Goal: Task Accomplishment & Management: Manage account settings

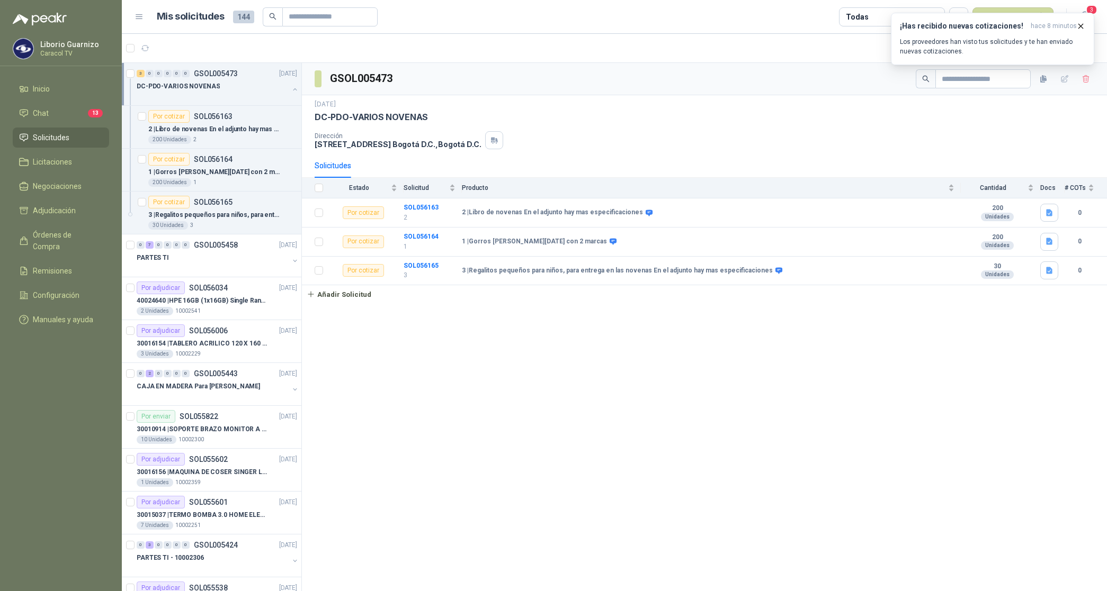
click at [184, 86] on p "DC-PDO-VARIOS NOVENAS" at bounding box center [178, 87] width 83 height 10
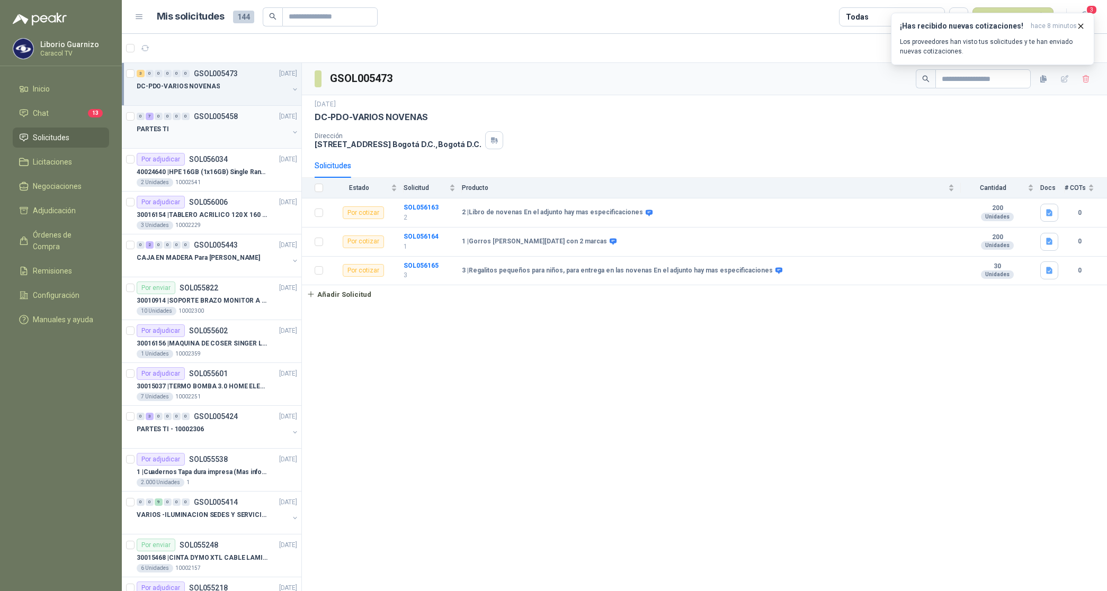
click at [154, 131] on p "PARTES TI" at bounding box center [153, 129] width 32 height 10
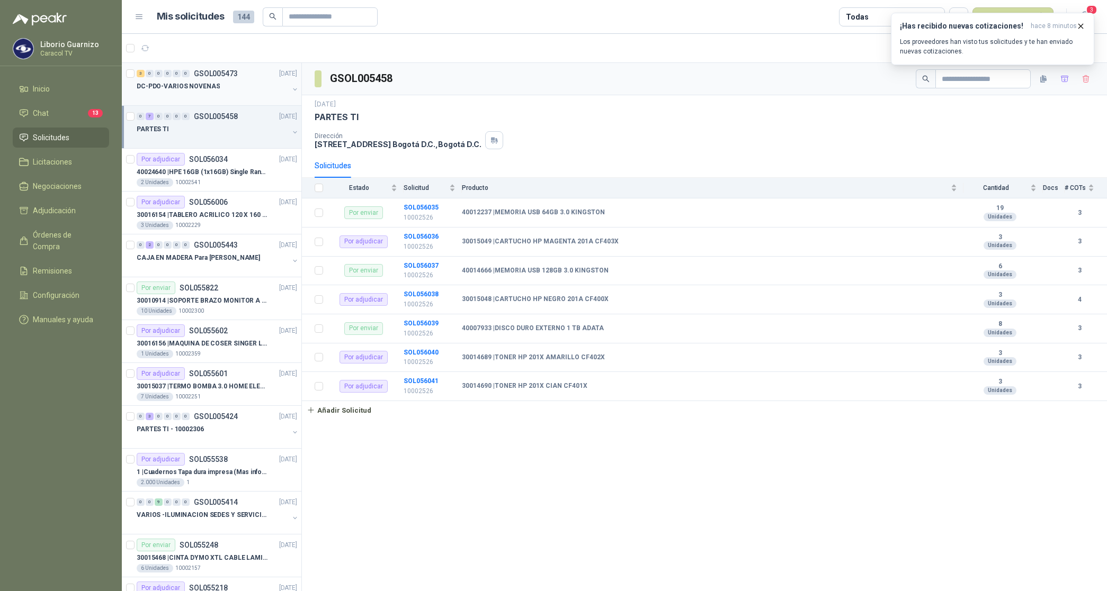
click at [185, 90] on p "DC-PDO-VARIOS NOVENAS" at bounding box center [178, 87] width 83 height 10
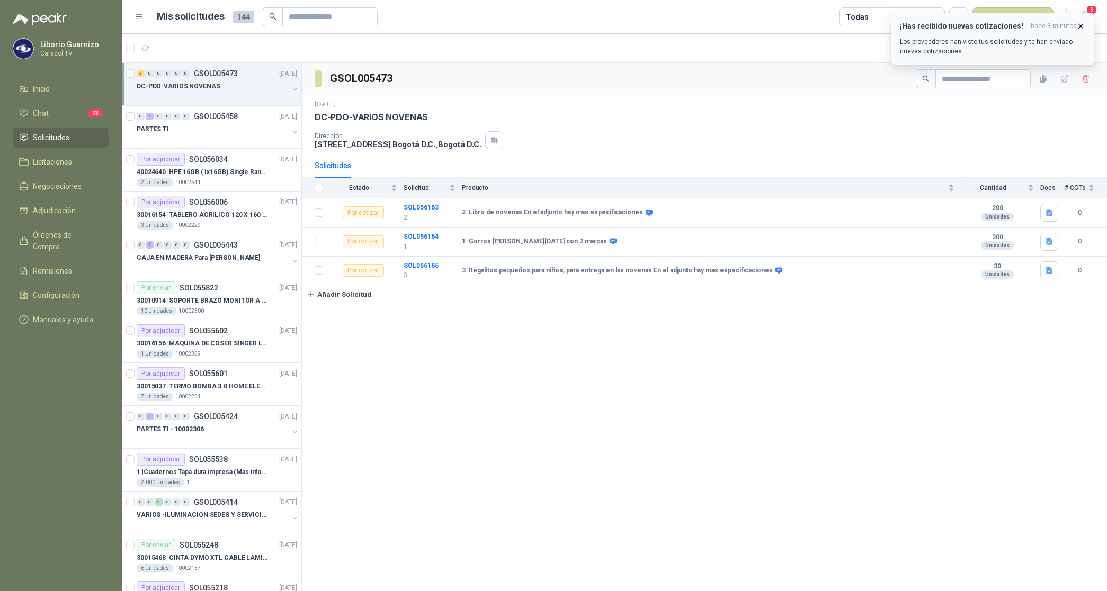
click at [955, 39] on p "Los proveedores han visto tus solicitudes y te han enviado nuevas cotizaciones." at bounding box center [992, 46] width 185 height 19
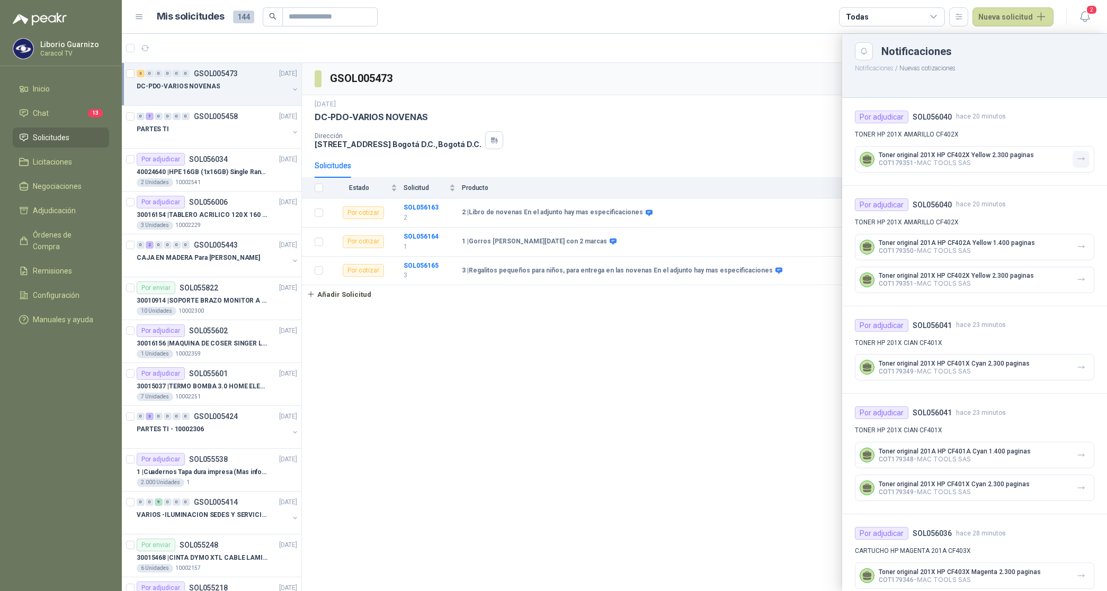
drag, startPoint x: 1075, startPoint y: 155, endPoint x: 1070, endPoint y: 219, distance: 63.8
click at [1076, 157] on icon "button" at bounding box center [1080, 159] width 9 height 9
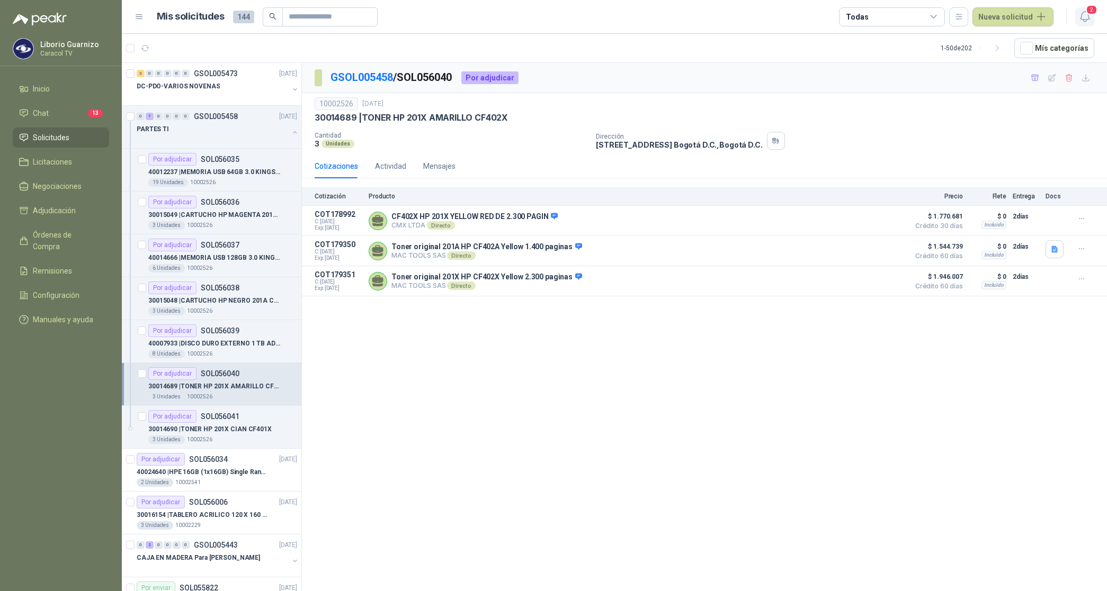
click at [1083, 16] on icon "button" at bounding box center [1084, 16] width 13 height 13
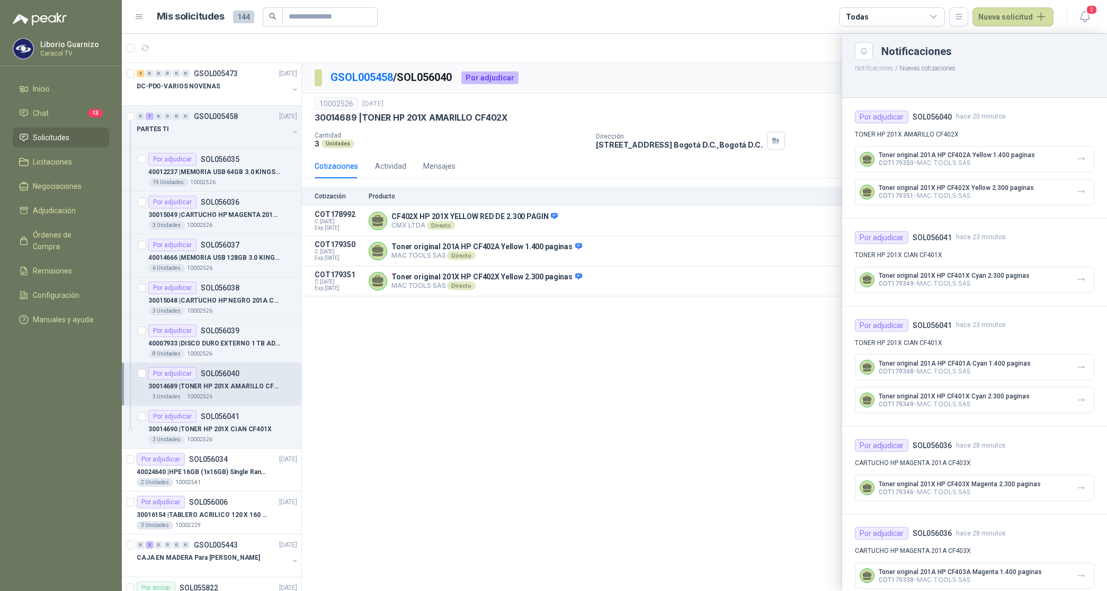
click at [1081, 152] on div "Toner original 201A HP CF402A Yellow 1.400 paginas COT179350 - MAC TOOLS SAS" at bounding box center [974, 159] width 239 height 26
click at [1079, 156] on button "button" at bounding box center [1080, 159] width 17 height 17
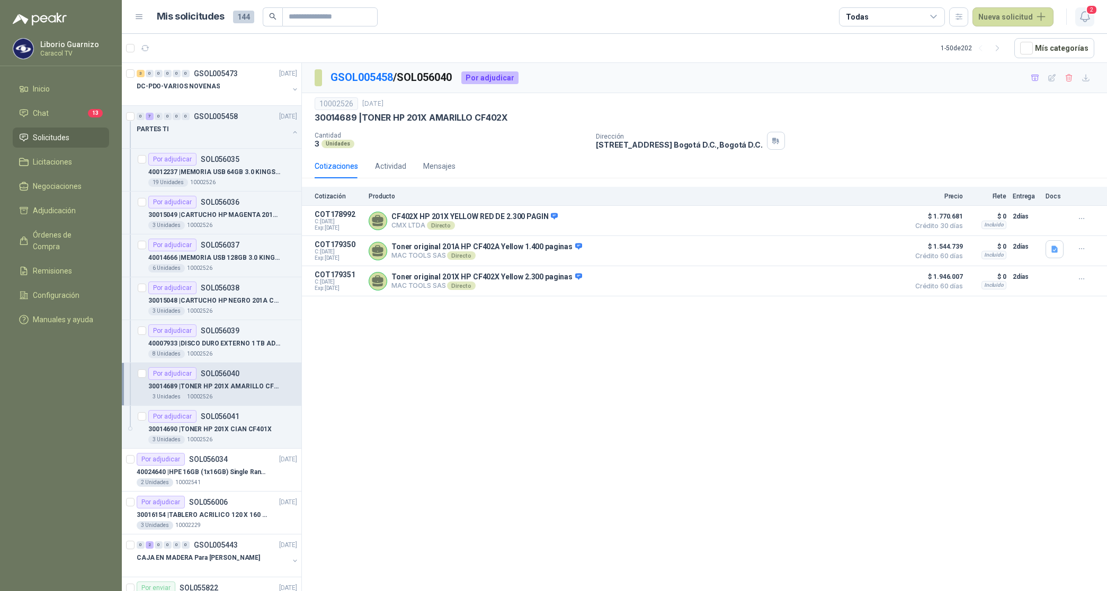
click at [1084, 19] on icon "button" at bounding box center [1084, 16] width 13 height 13
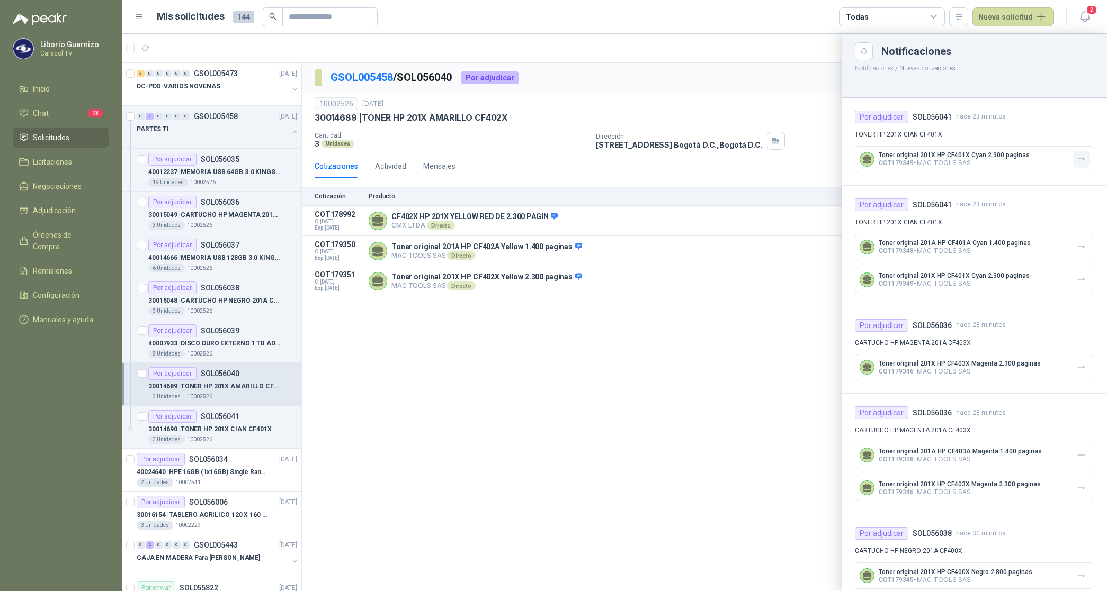
click at [1072, 154] on button "button" at bounding box center [1080, 159] width 17 height 17
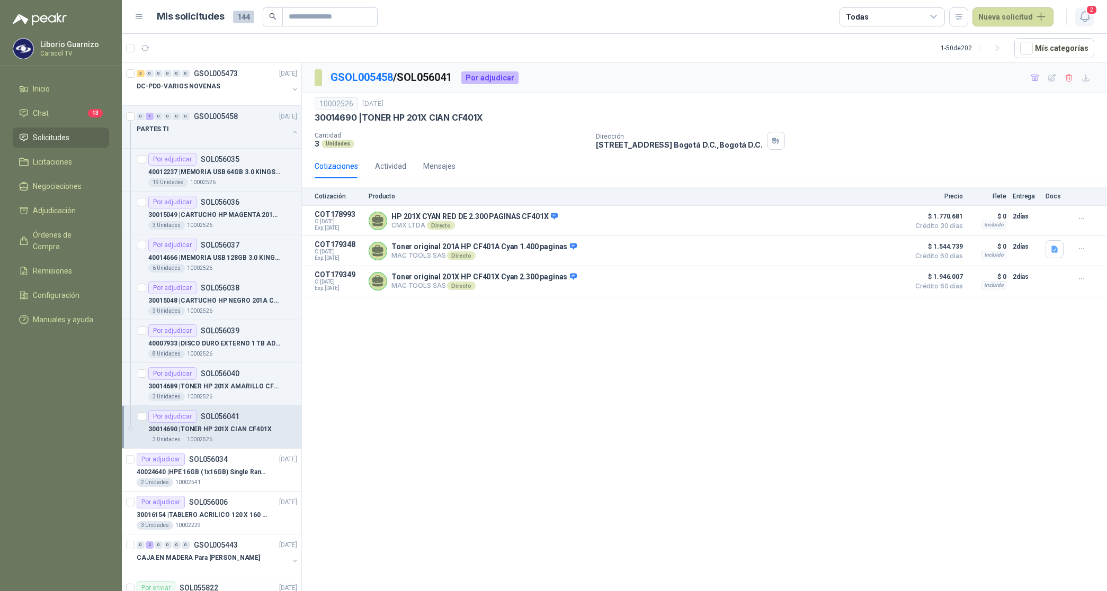
drag, startPoint x: 1088, startPoint y: 15, endPoint x: 1082, endPoint y: 46, distance: 31.9
click at [1088, 14] on icon "button" at bounding box center [1084, 17] width 9 height 10
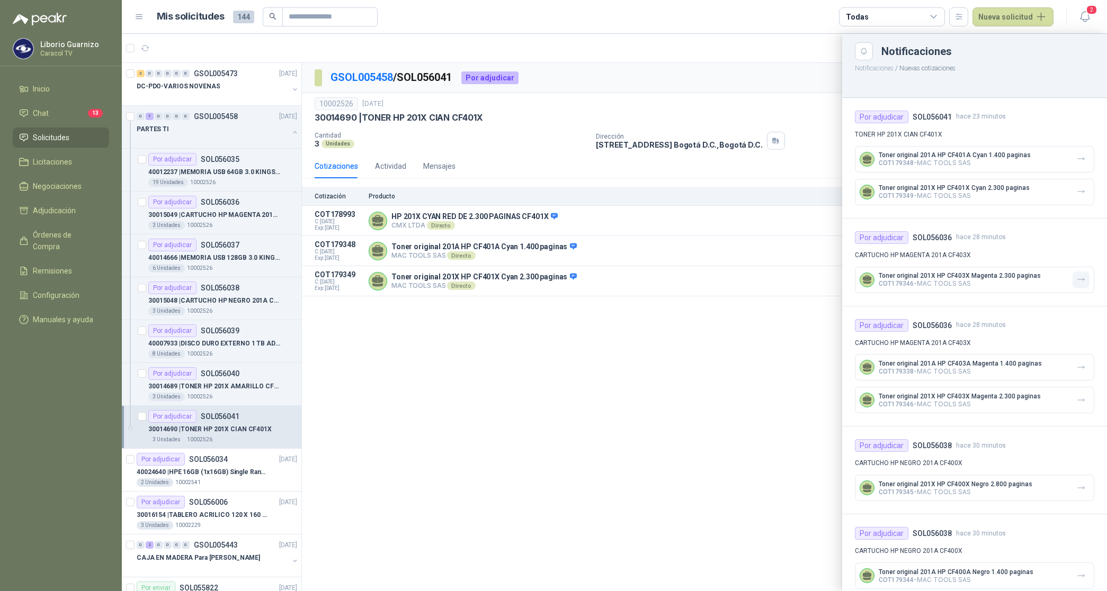
click at [1076, 276] on icon "button" at bounding box center [1080, 279] width 9 height 9
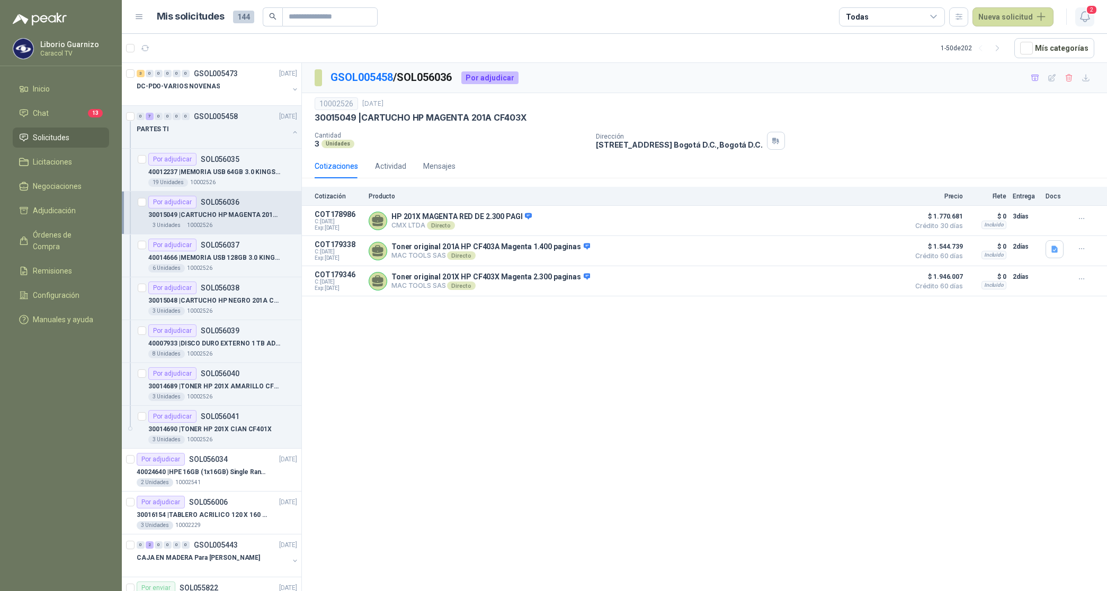
click at [1091, 20] on icon "button" at bounding box center [1084, 16] width 13 height 13
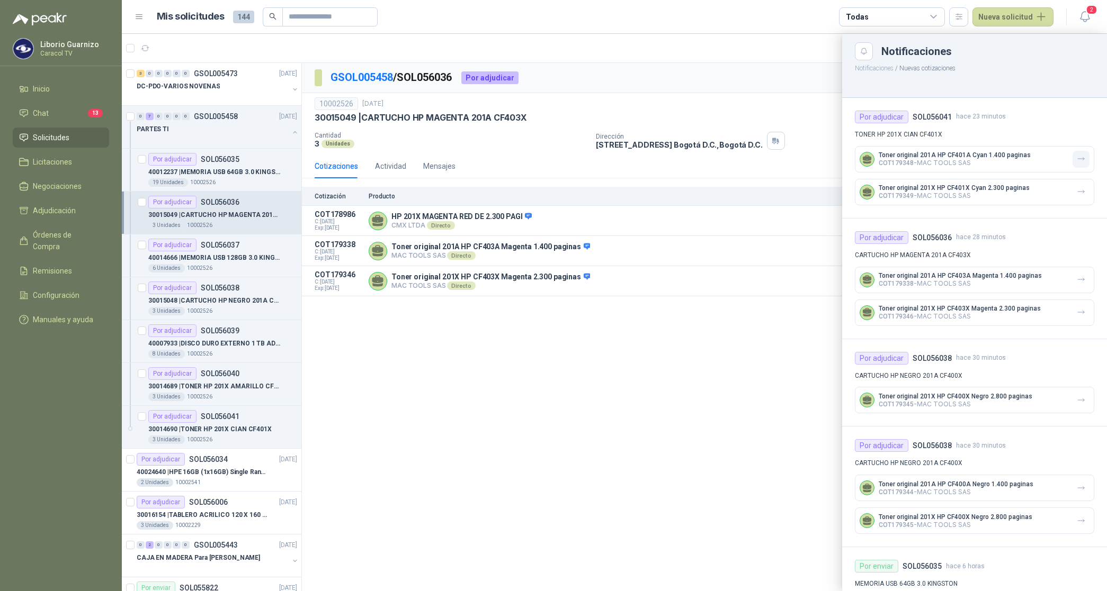
click at [1072, 154] on button "button" at bounding box center [1080, 159] width 17 height 17
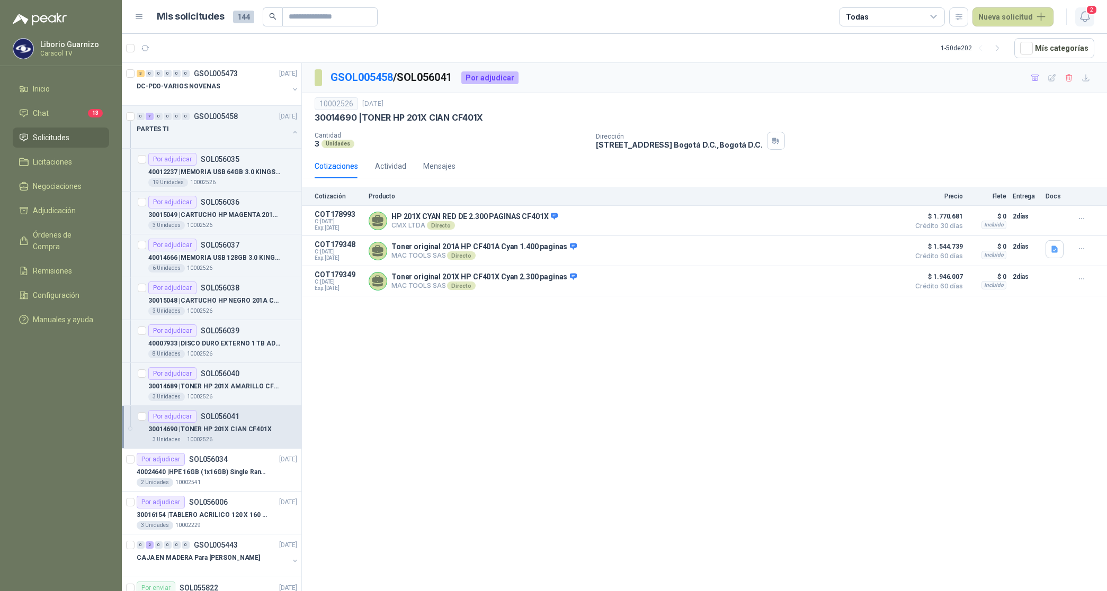
click at [1084, 13] on icon "button" at bounding box center [1084, 16] width 13 height 13
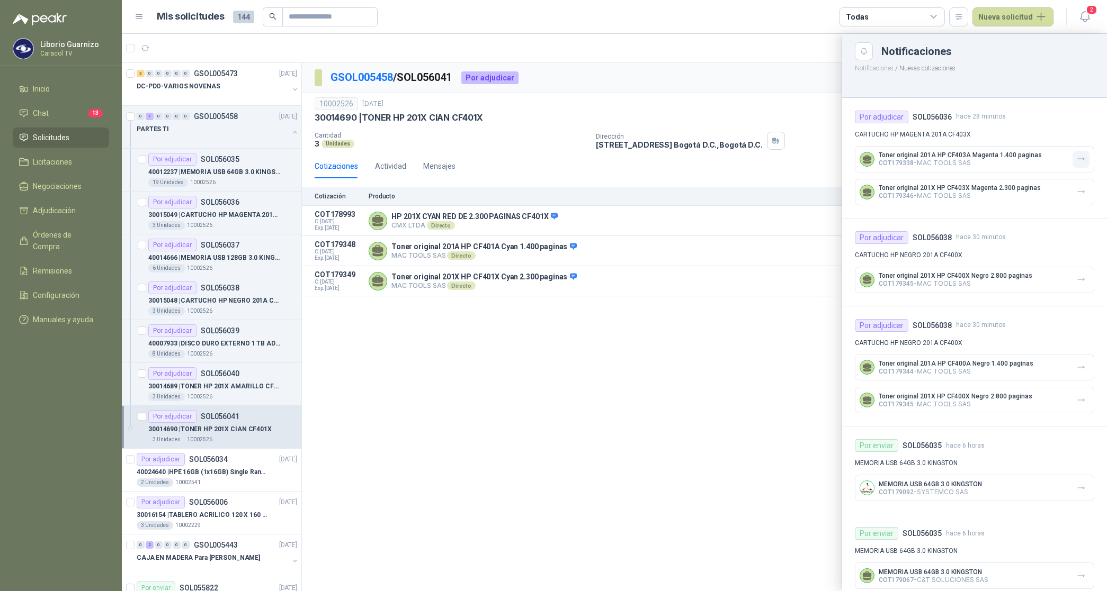
click at [1076, 160] on icon "button" at bounding box center [1080, 159] width 9 height 9
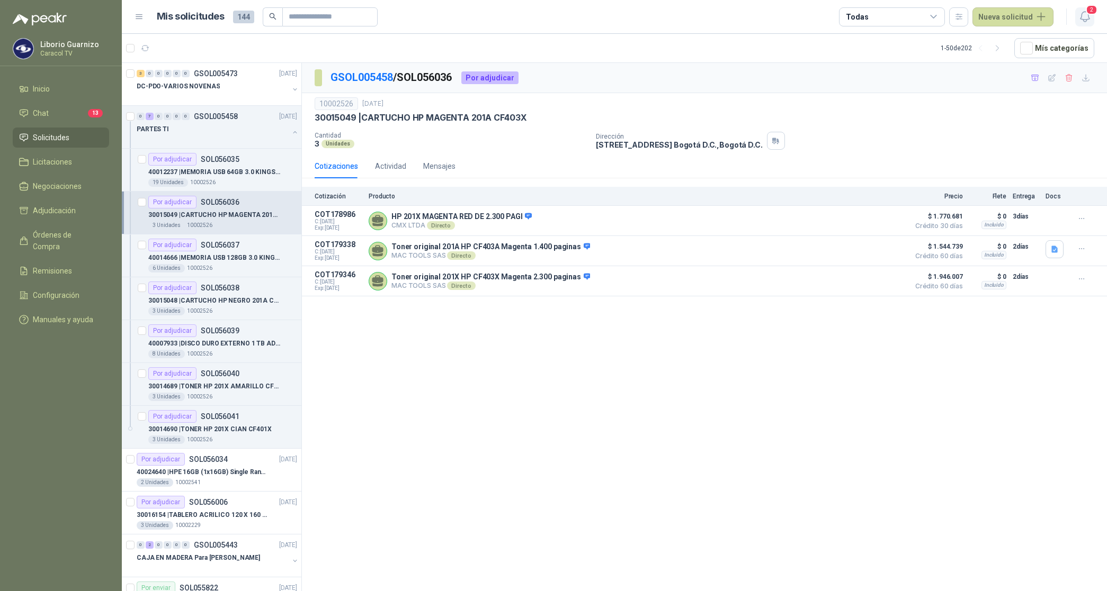
click at [1090, 17] on icon "button" at bounding box center [1084, 16] width 13 height 13
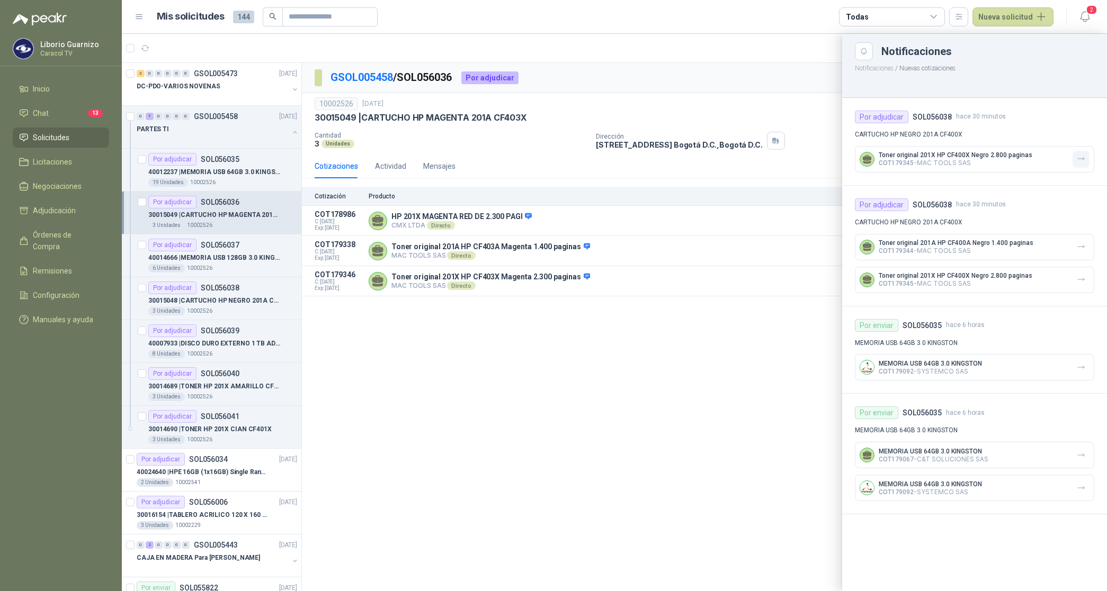
click at [1085, 152] on button "button" at bounding box center [1080, 159] width 17 height 17
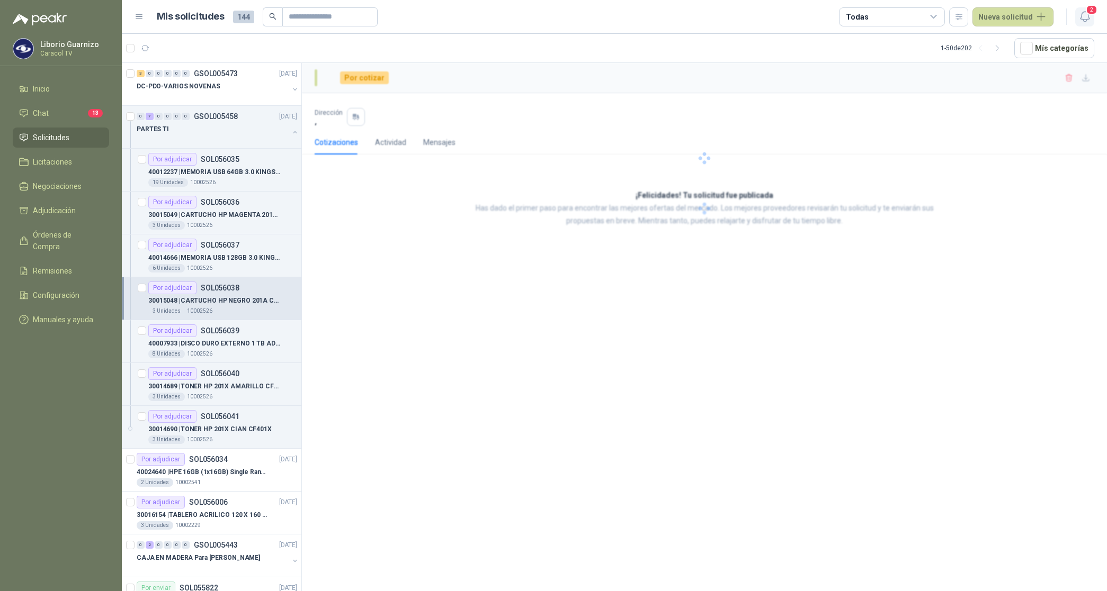
click at [1084, 19] on icon "button" at bounding box center [1084, 16] width 13 height 13
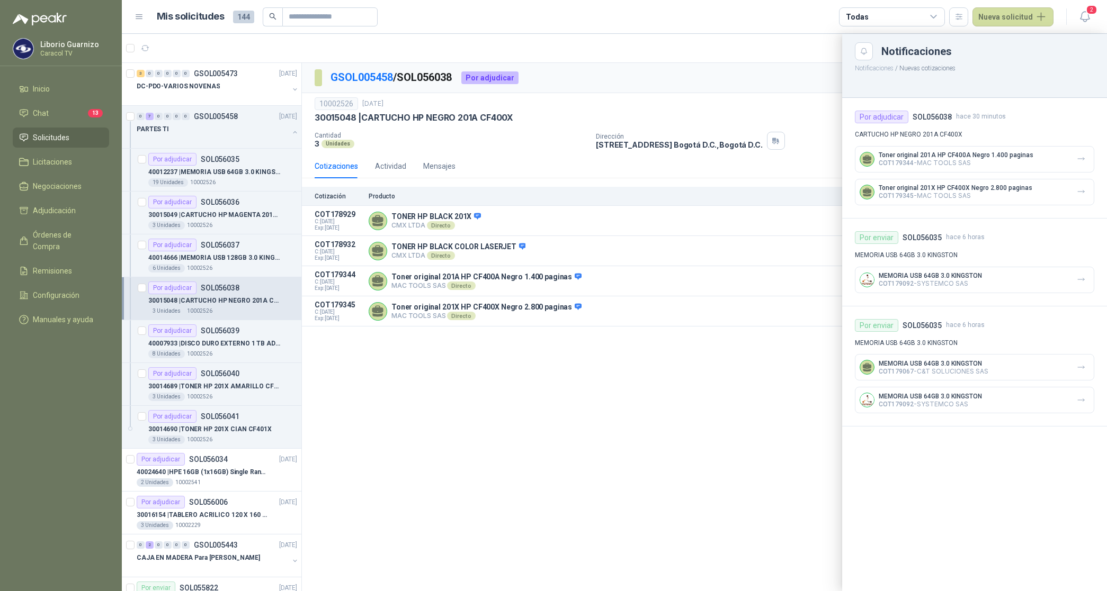
click at [1083, 154] on button "button" at bounding box center [1080, 159] width 17 height 17
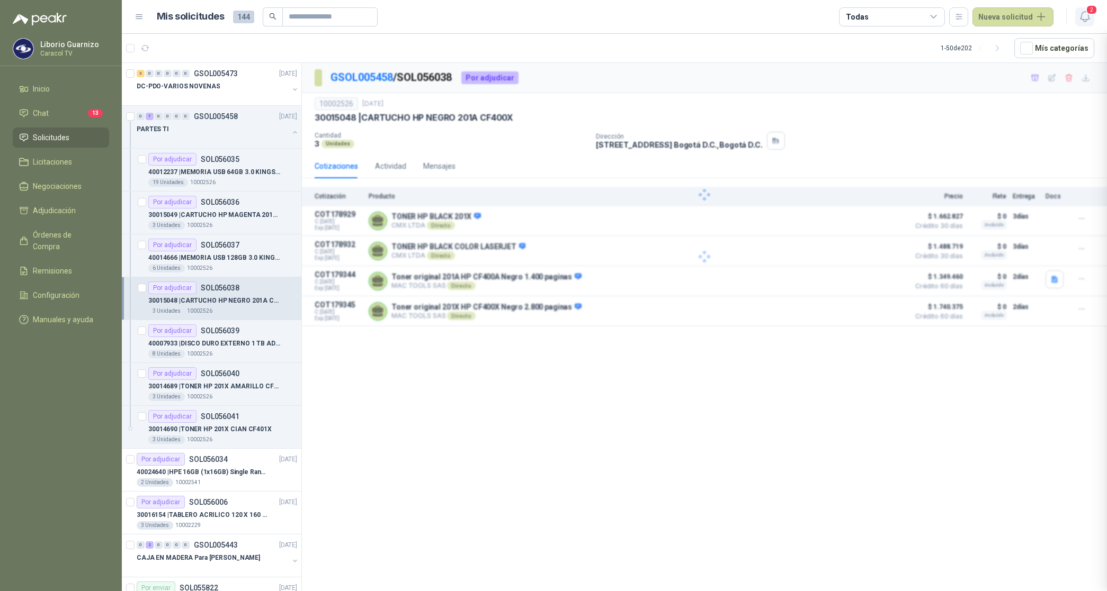
click at [1084, 16] on icon "button" at bounding box center [1084, 16] width 13 height 13
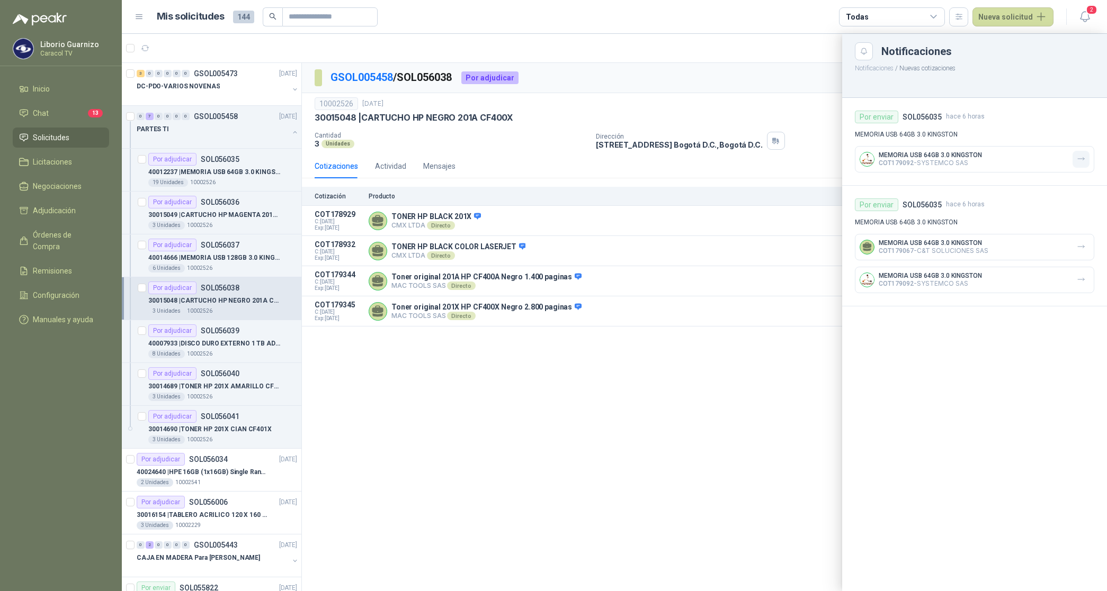
click at [1076, 155] on icon "button" at bounding box center [1080, 159] width 9 height 9
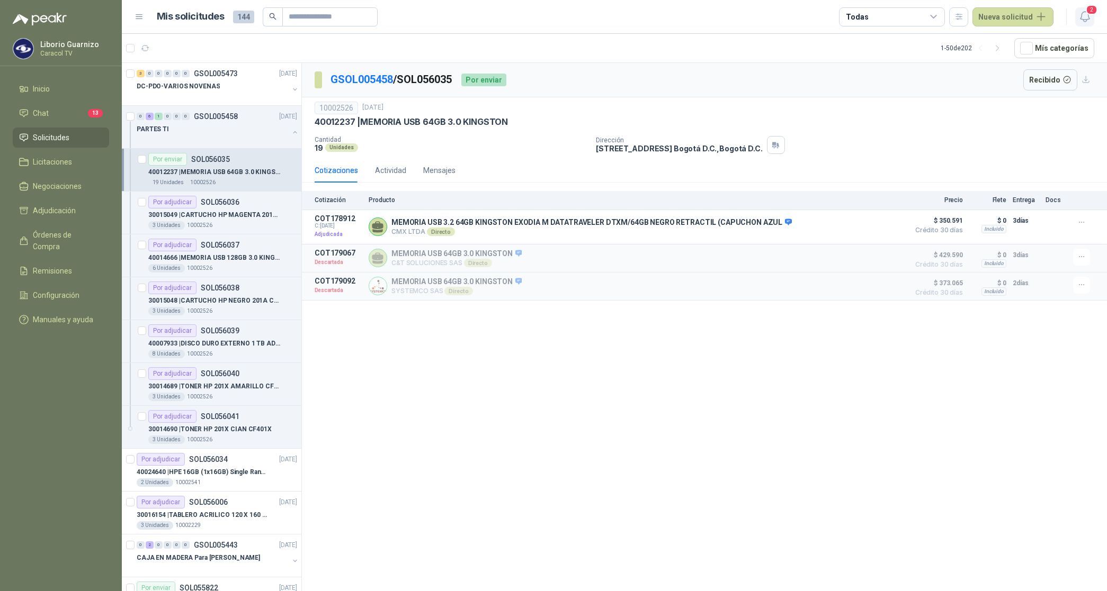
click at [1081, 14] on icon "button" at bounding box center [1084, 16] width 13 height 13
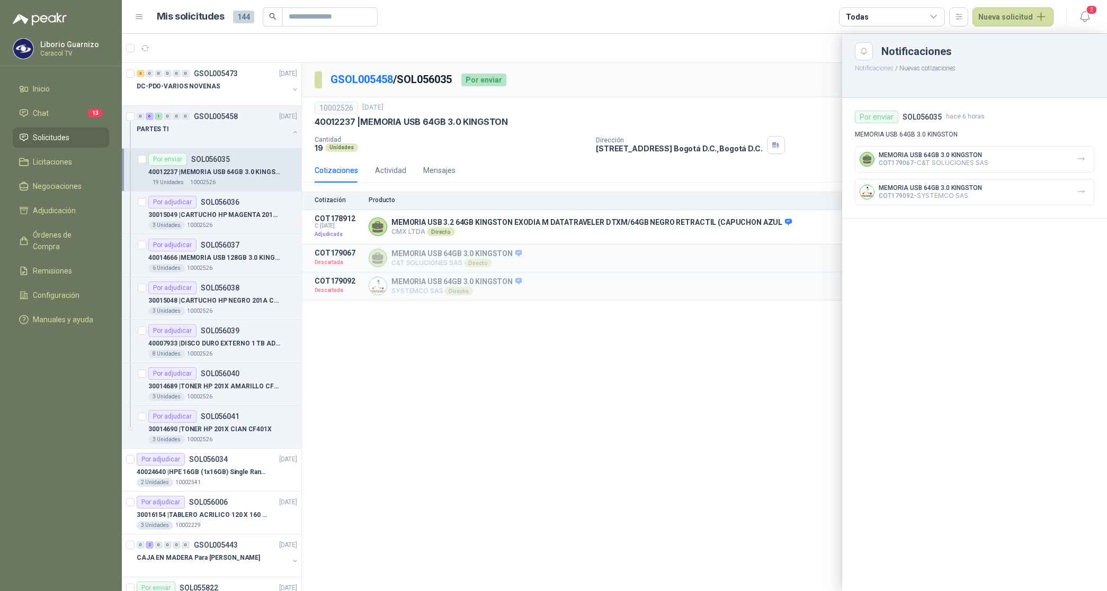
click at [1079, 152] on button "button" at bounding box center [1080, 159] width 17 height 17
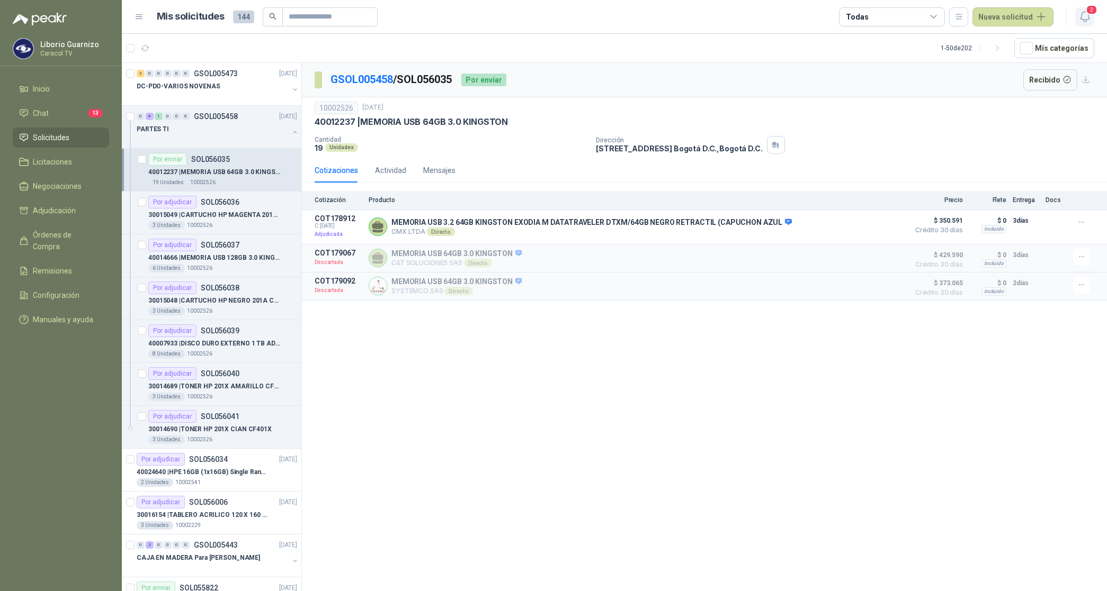
click at [1085, 16] on icon "button" at bounding box center [1084, 16] width 13 height 13
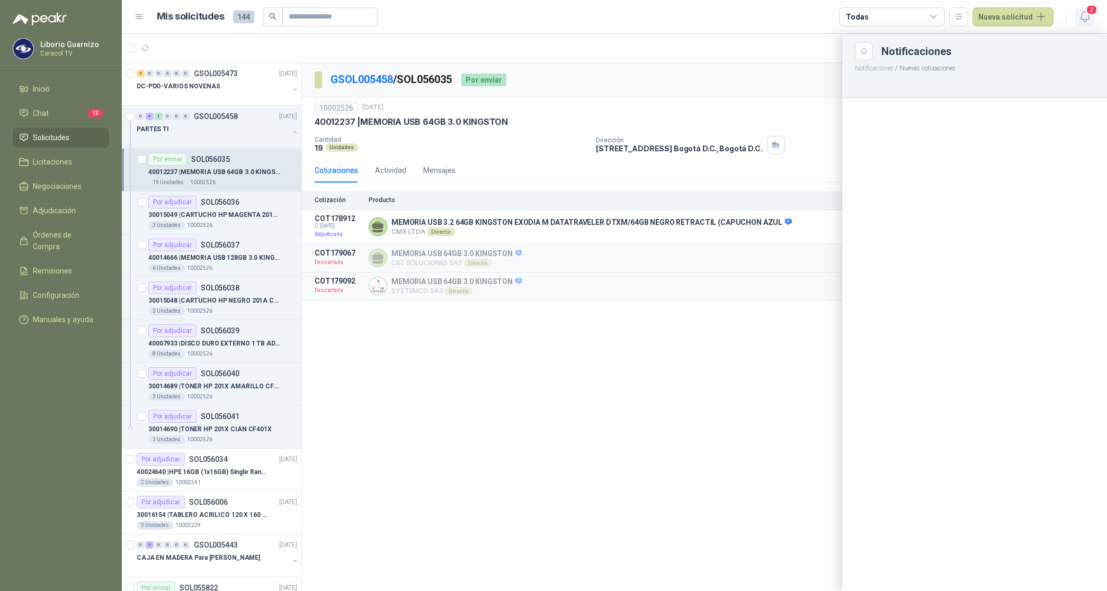
click at [1085, 17] on icon "button" at bounding box center [1084, 16] width 13 height 13
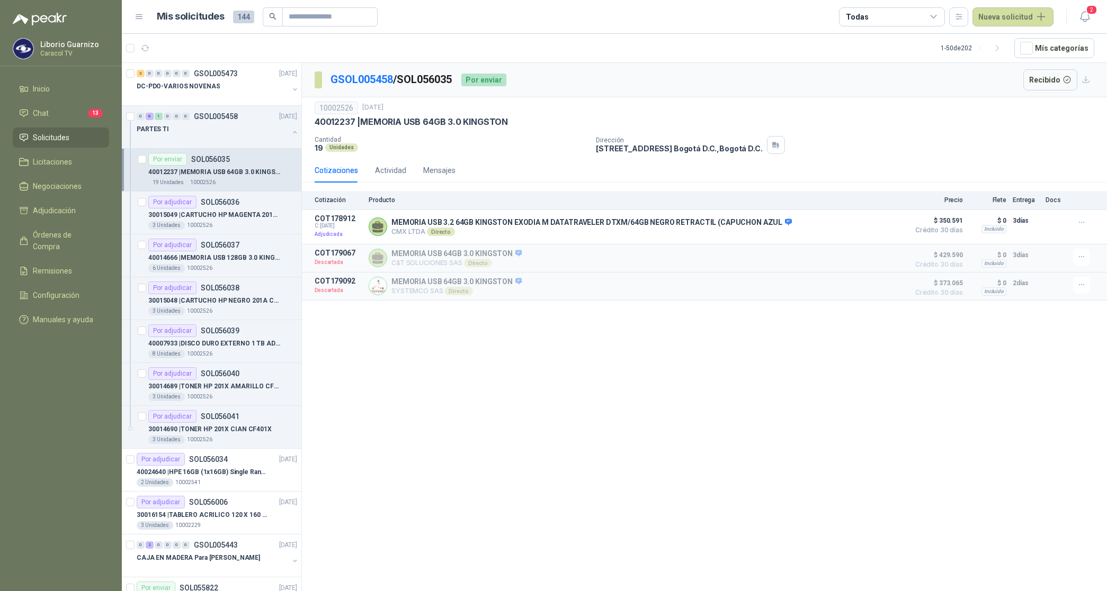
click at [870, 122] on div "40012237 | MEMORIA USB 64GB 3.0 KINGSTON" at bounding box center [704, 121] width 779 height 11
click at [38, 111] on span "Chat" at bounding box center [41, 113] width 16 height 12
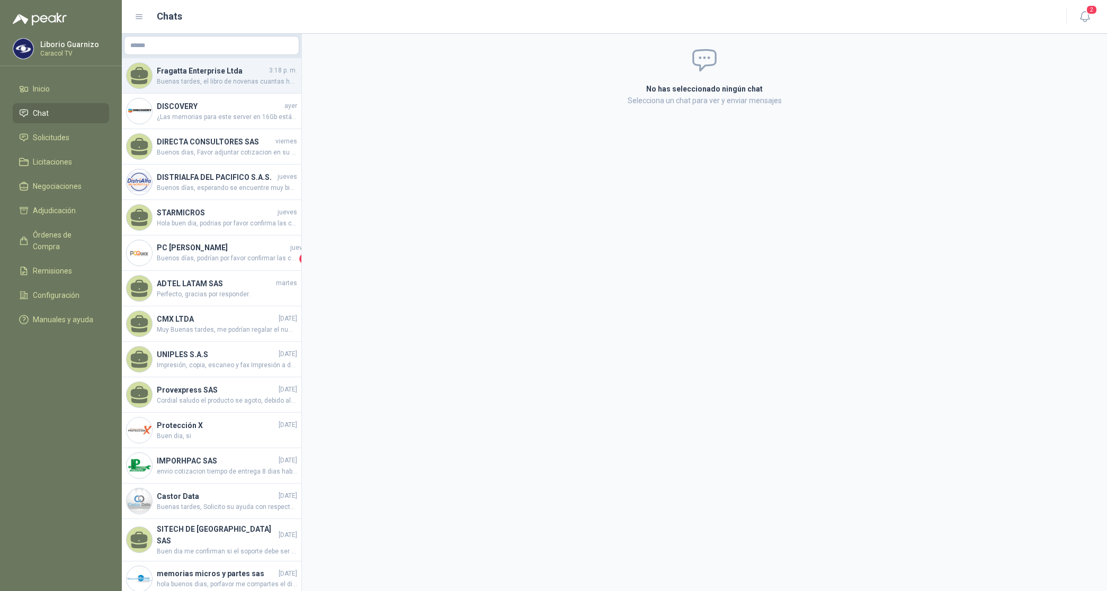
click at [217, 86] on div "[PERSON_NAME] Enterprise Ltda 3:18 p. m. Buenas tardes, el libro de novenas cua…" at bounding box center [212, 75] width 180 height 35
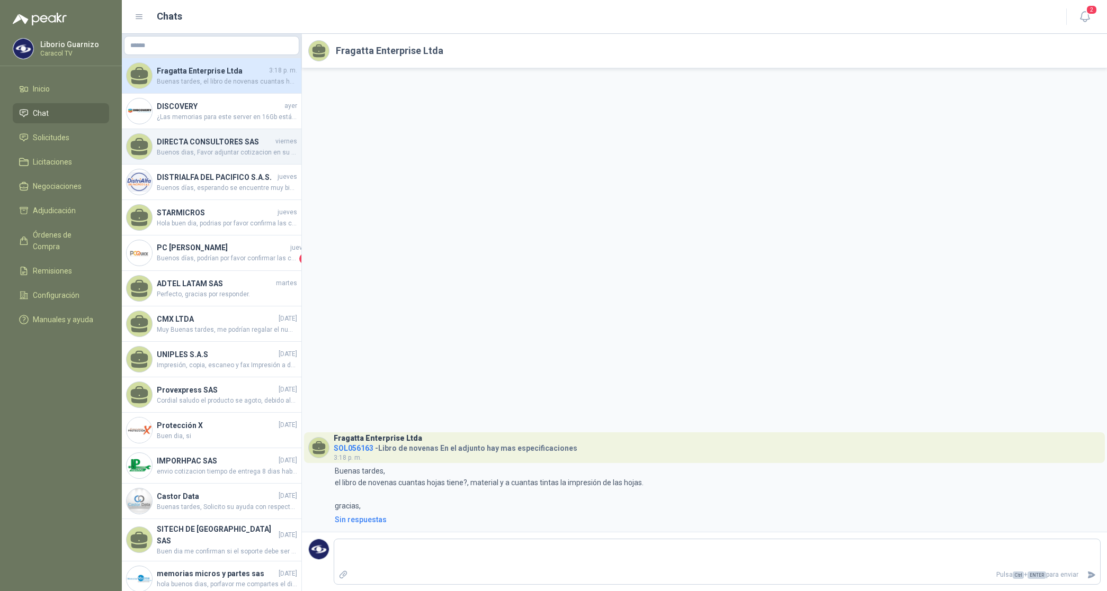
click at [216, 130] on div "DIRECTA CONSULTORES SAS [DATE] Buenos dias, Favor adjuntar cotizacion en su for…" at bounding box center [212, 146] width 180 height 35
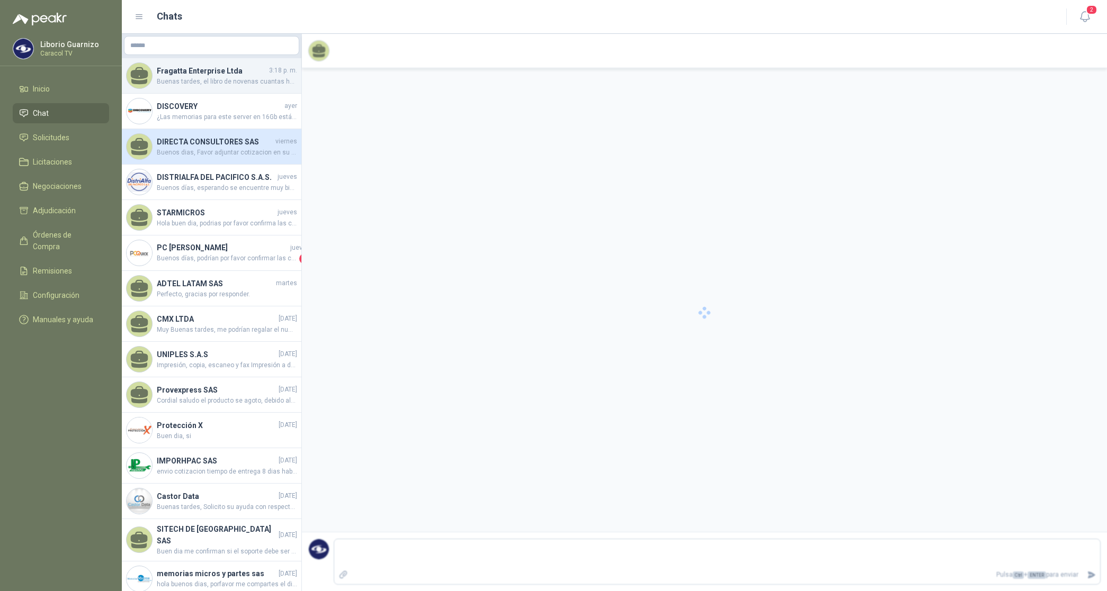
click at [214, 67] on h4 "Fragatta Enterprise Ltda" at bounding box center [212, 71] width 110 height 12
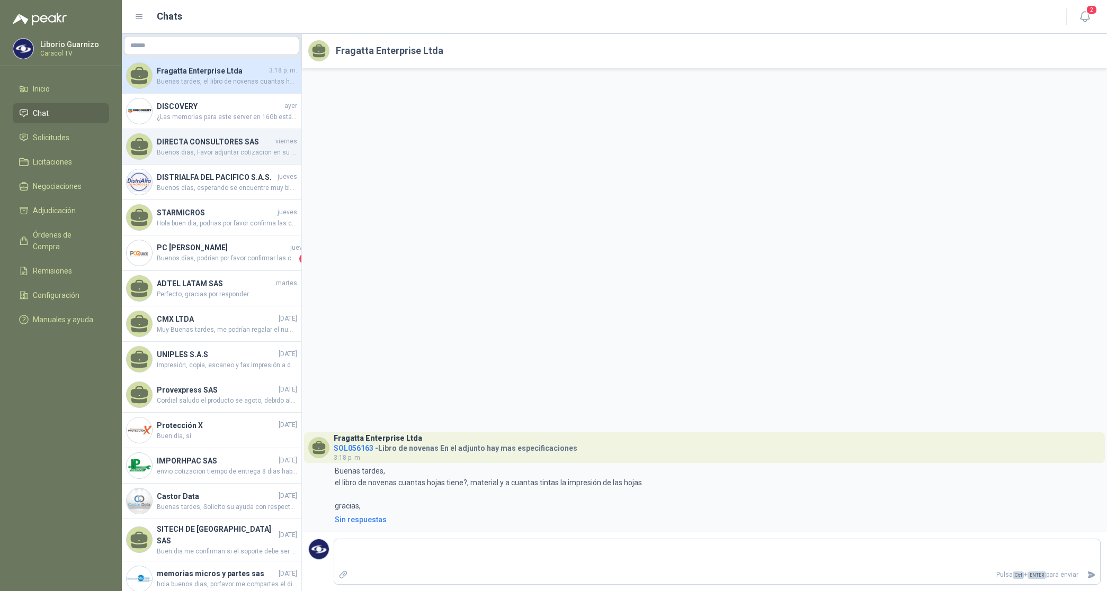
click at [182, 130] on div "DIRECTA CONSULTORES SAS [DATE] Buenos dias, Favor adjuntar cotizacion en su for…" at bounding box center [212, 146] width 180 height 35
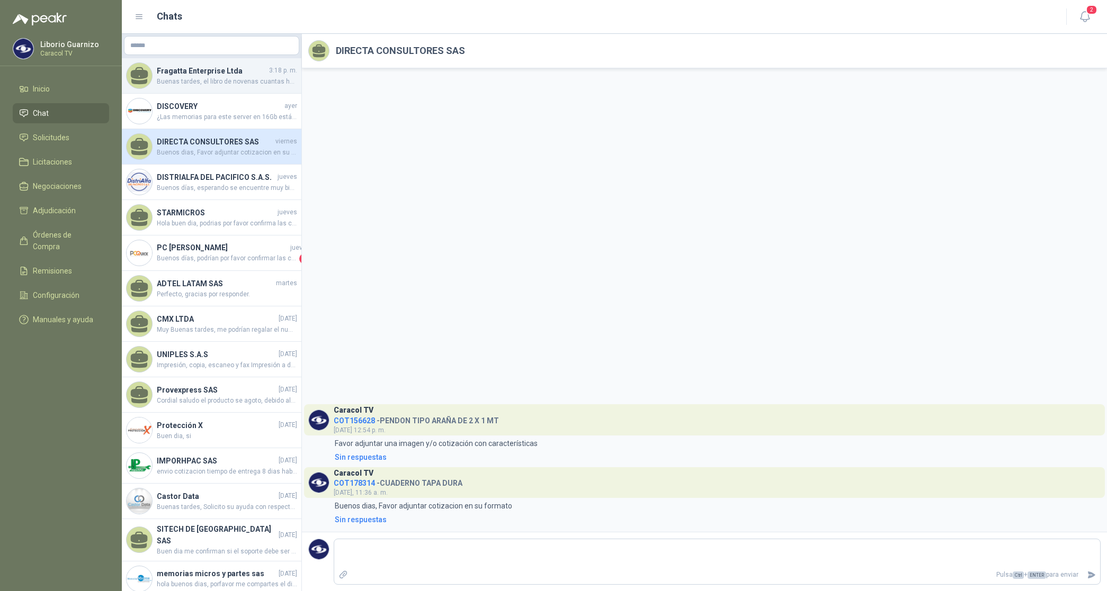
click at [221, 77] on span "Buenas tardes, el libro de novenas cuantas hojas tiene?, material y a cuantas t…" at bounding box center [227, 82] width 140 height 10
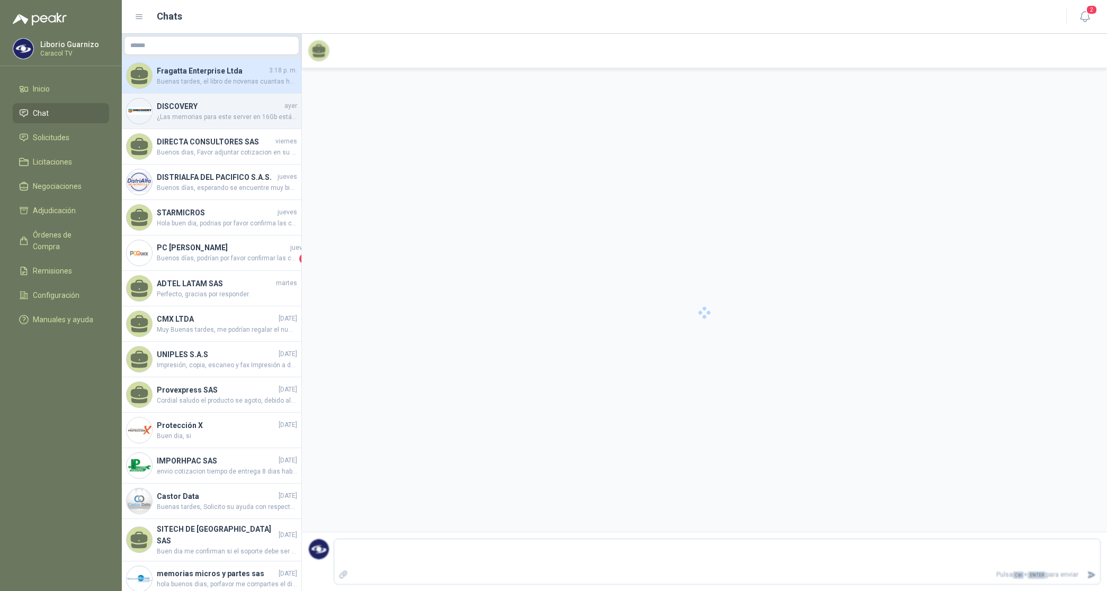
click at [217, 112] on span "¿Las memorias para este server en 16Gb están descontinuadas podemos ofrecer de …" at bounding box center [227, 117] width 140 height 10
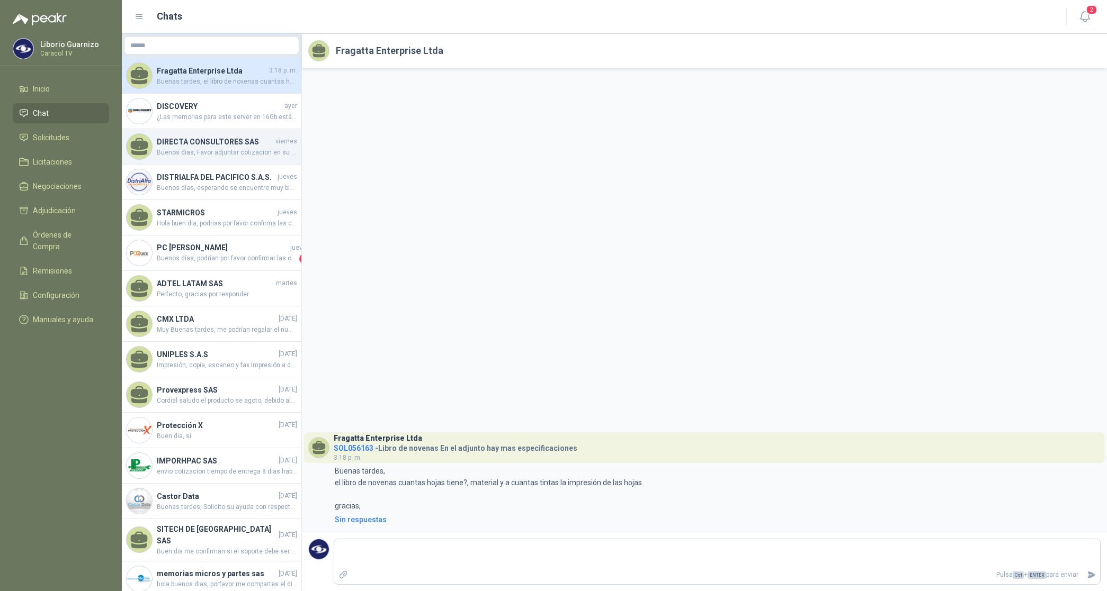
click at [231, 149] on span "Buenos dias, Favor adjuntar cotizacion en su formato" at bounding box center [227, 153] width 140 height 10
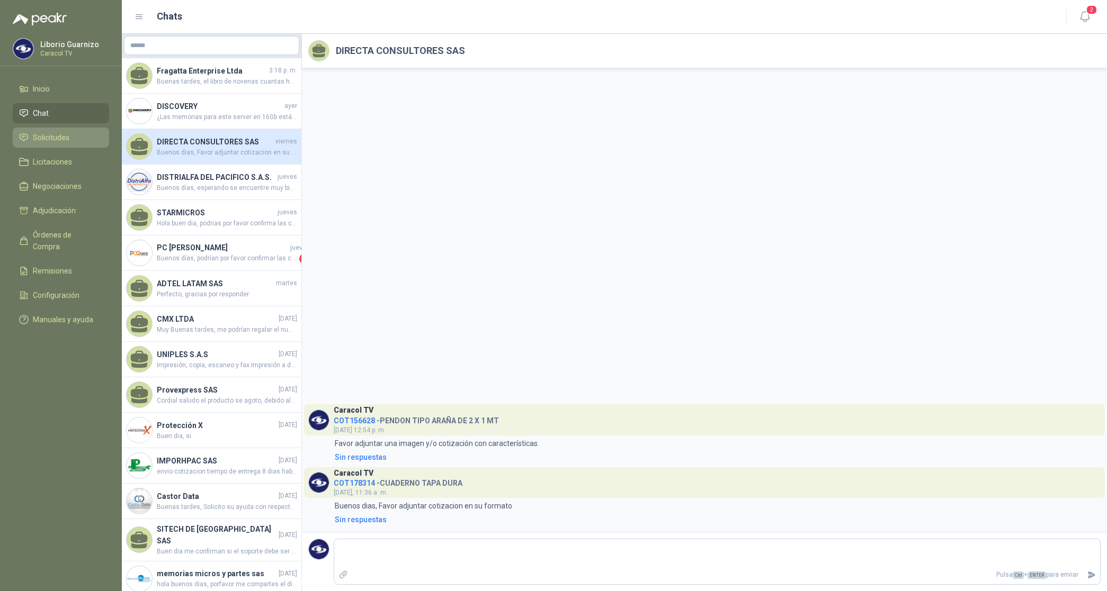
click at [65, 139] on span "Solicitudes" at bounding box center [51, 138] width 37 height 12
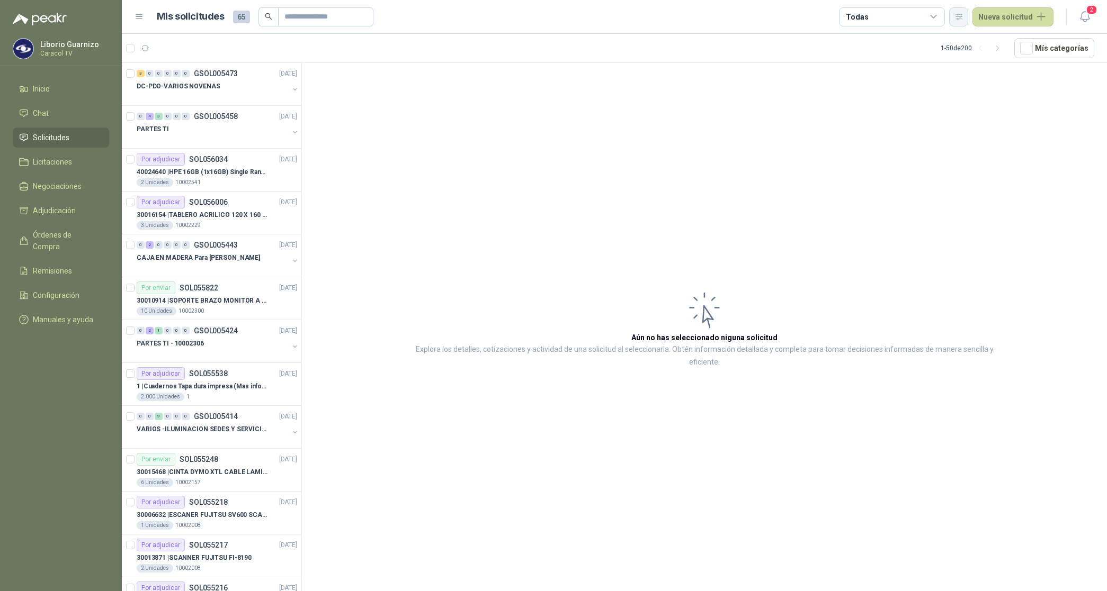
click at [962, 17] on icon "button" at bounding box center [959, 16] width 6 height 5
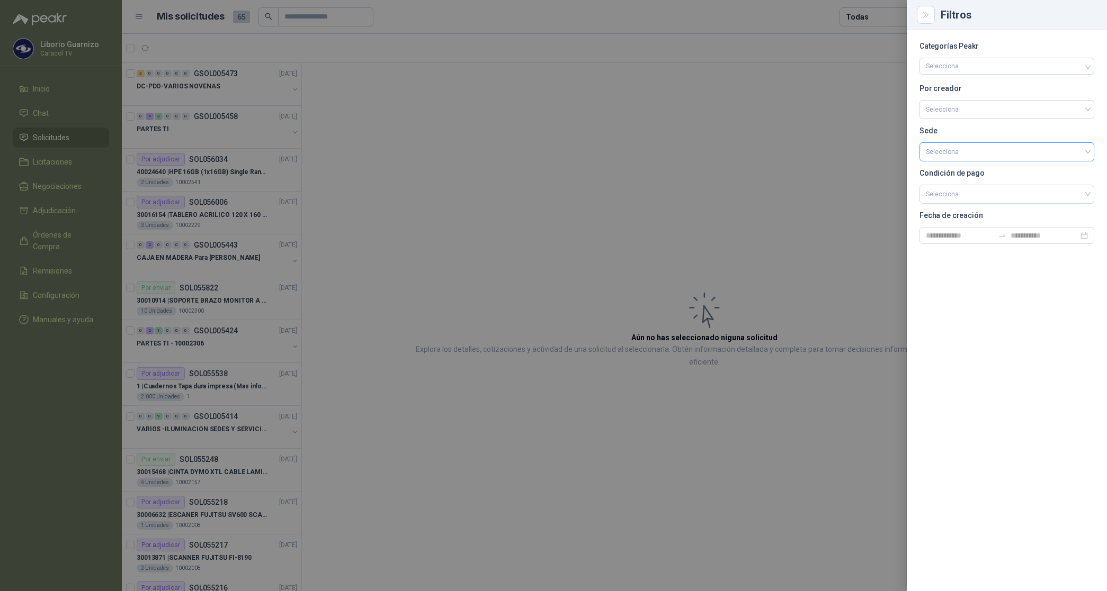
click at [950, 151] on input "search" at bounding box center [1007, 151] width 162 height 16
click at [959, 116] on input "search" at bounding box center [1007, 109] width 162 height 16
click at [956, 169] on div "[PERSON_NAME]" at bounding box center [1007, 166] width 158 height 12
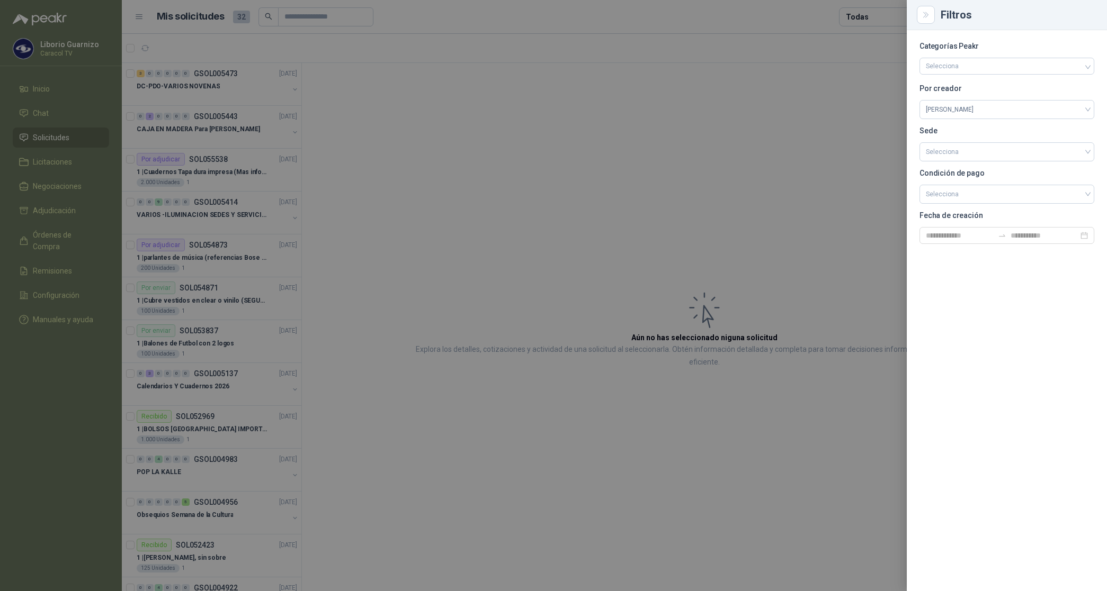
click at [877, 16] on div at bounding box center [553, 295] width 1107 height 591
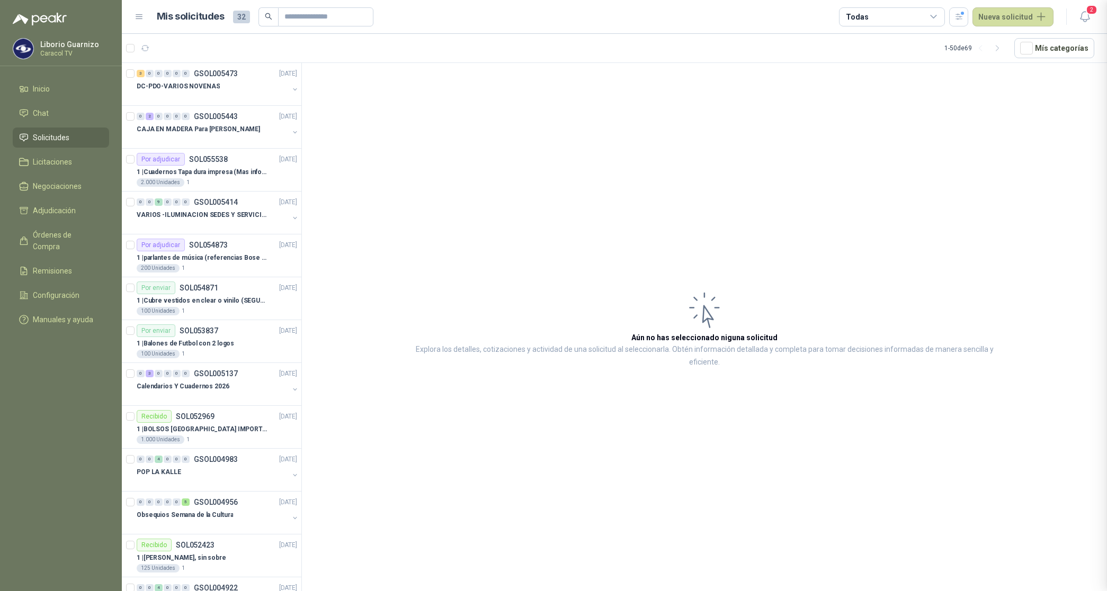
click at [877, 16] on div "Todas" at bounding box center [892, 16] width 106 height 19
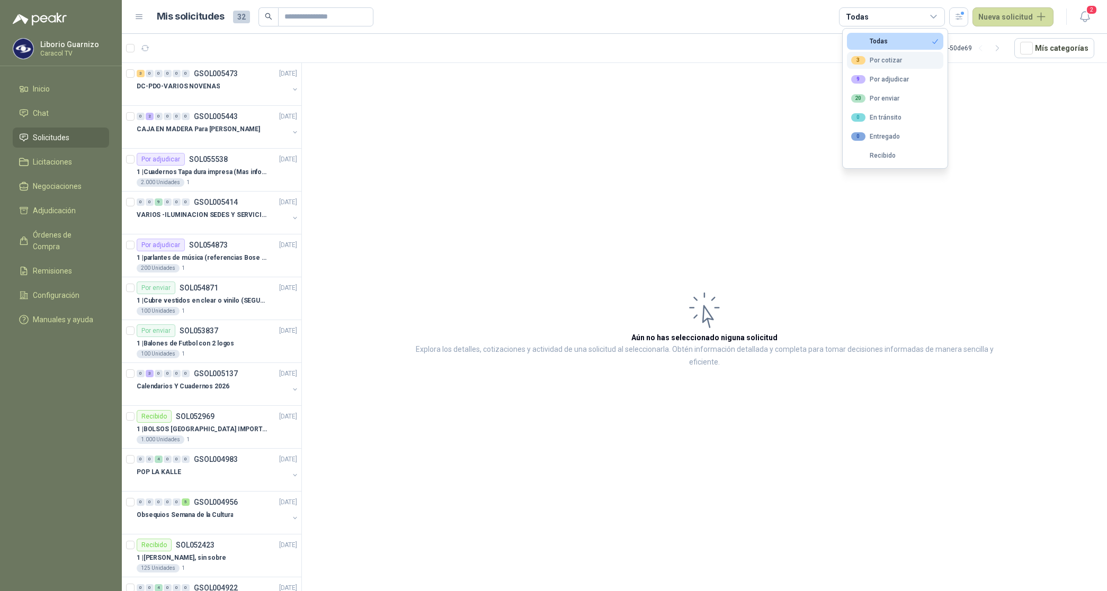
click at [894, 62] on div "3 Por cotizar" at bounding box center [876, 60] width 51 height 8
click at [895, 80] on div "9 Por adjudicar" at bounding box center [880, 79] width 58 height 8
